Goal: Check status: Check status

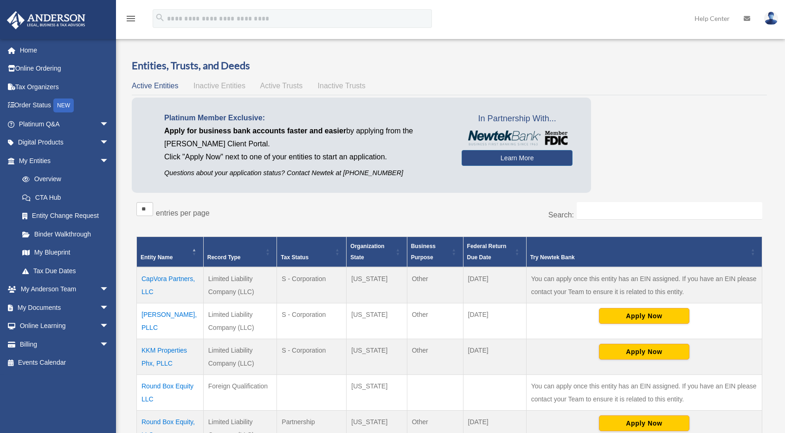
click at [162, 279] on td "CapVora Partners, LLC" at bounding box center [170, 285] width 67 height 36
click at [165, 281] on td "CapVora Partners, LLC" at bounding box center [170, 285] width 67 height 36
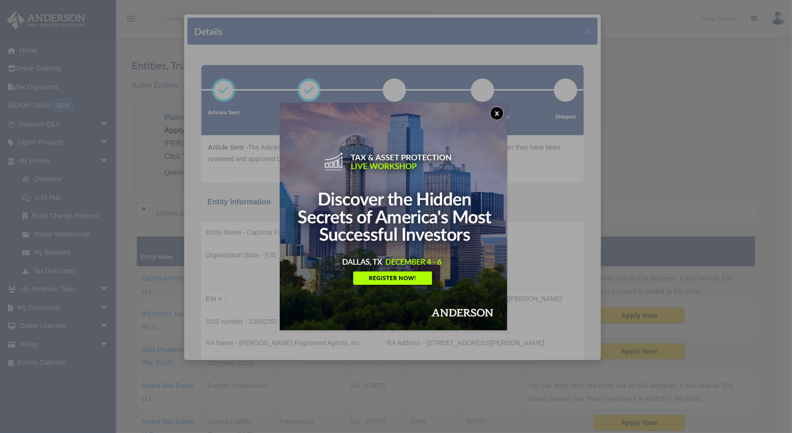
click at [500, 113] on button "x" at bounding box center [497, 113] width 14 height 14
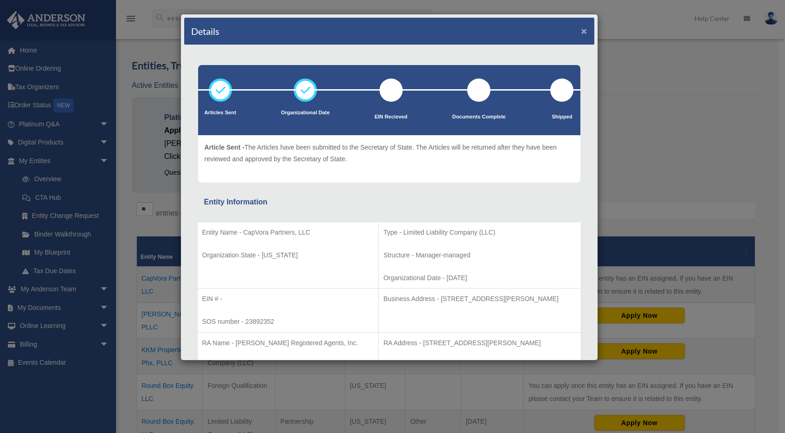
click at [582, 32] on button "×" at bounding box center [585, 31] width 6 height 10
